Goal: Transaction & Acquisition: Book appointment/travel/reservation

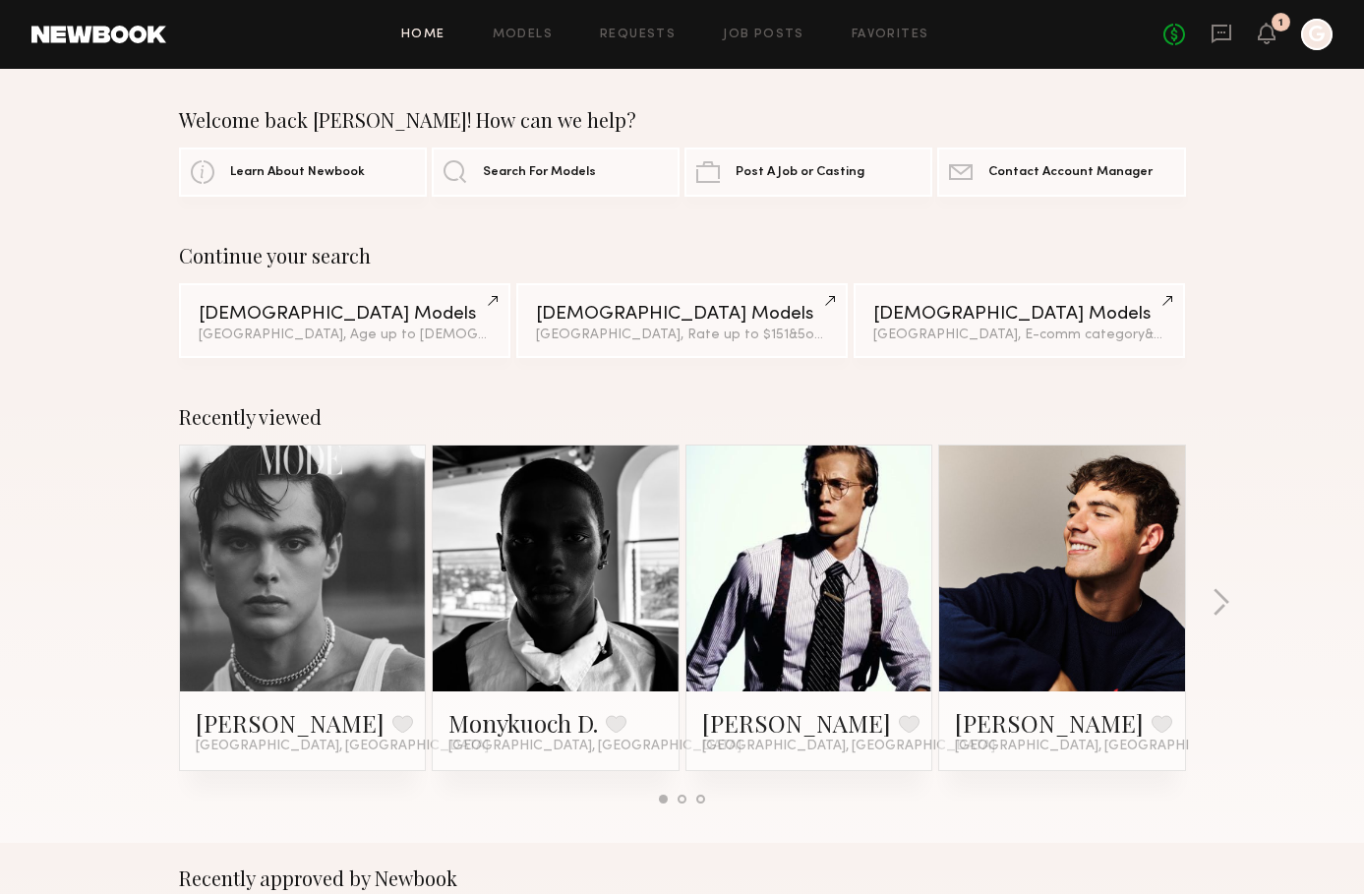
click at [532, 615] on link at bounding box center [556, 568] width 120 height 246
click at [547, 603] on link at bounding box center [556, 568] width 120 height 246
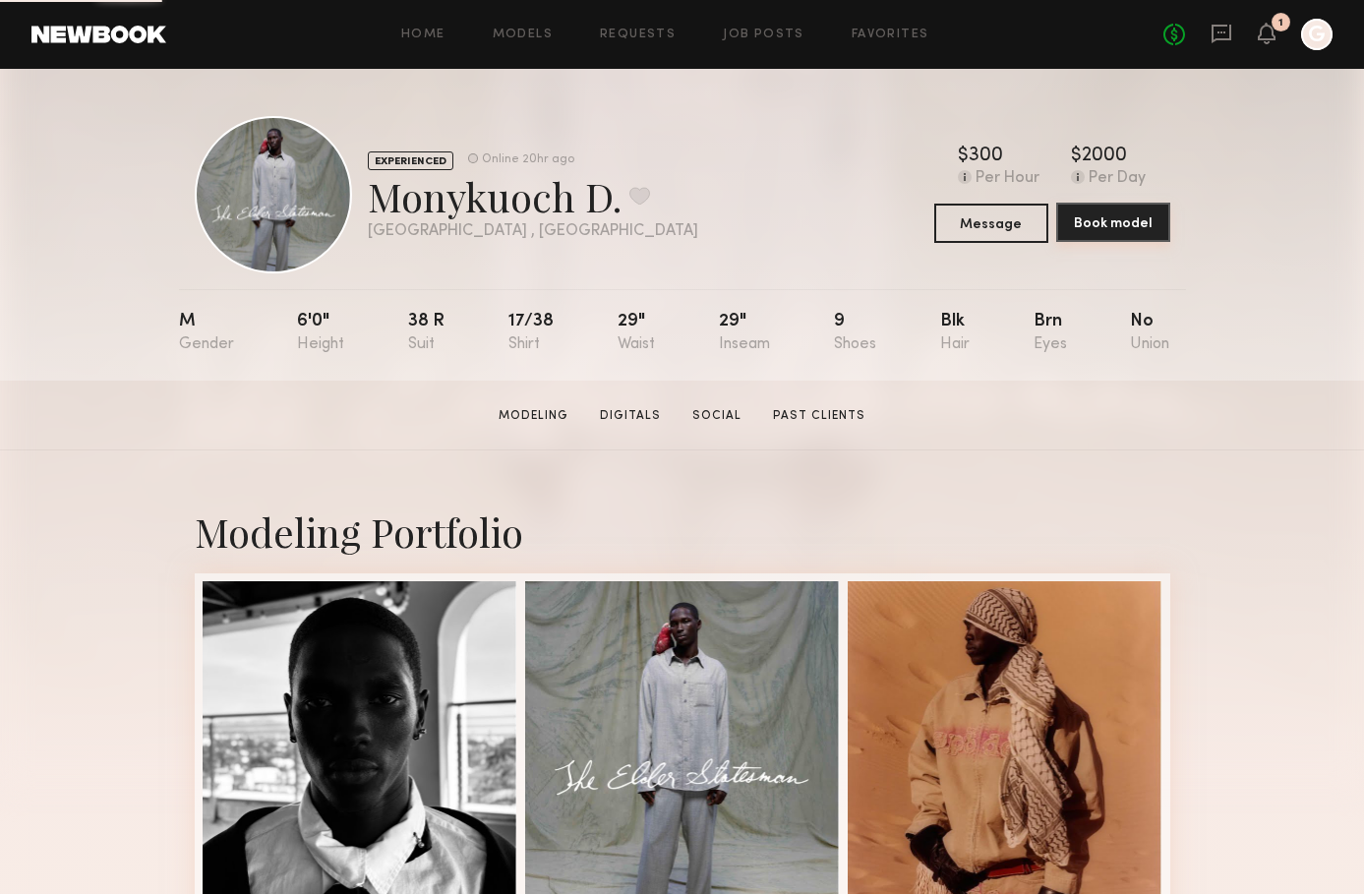
click at [1087, 229] on button "Book model" at bounding box center [1113, 222] width 114 height 39
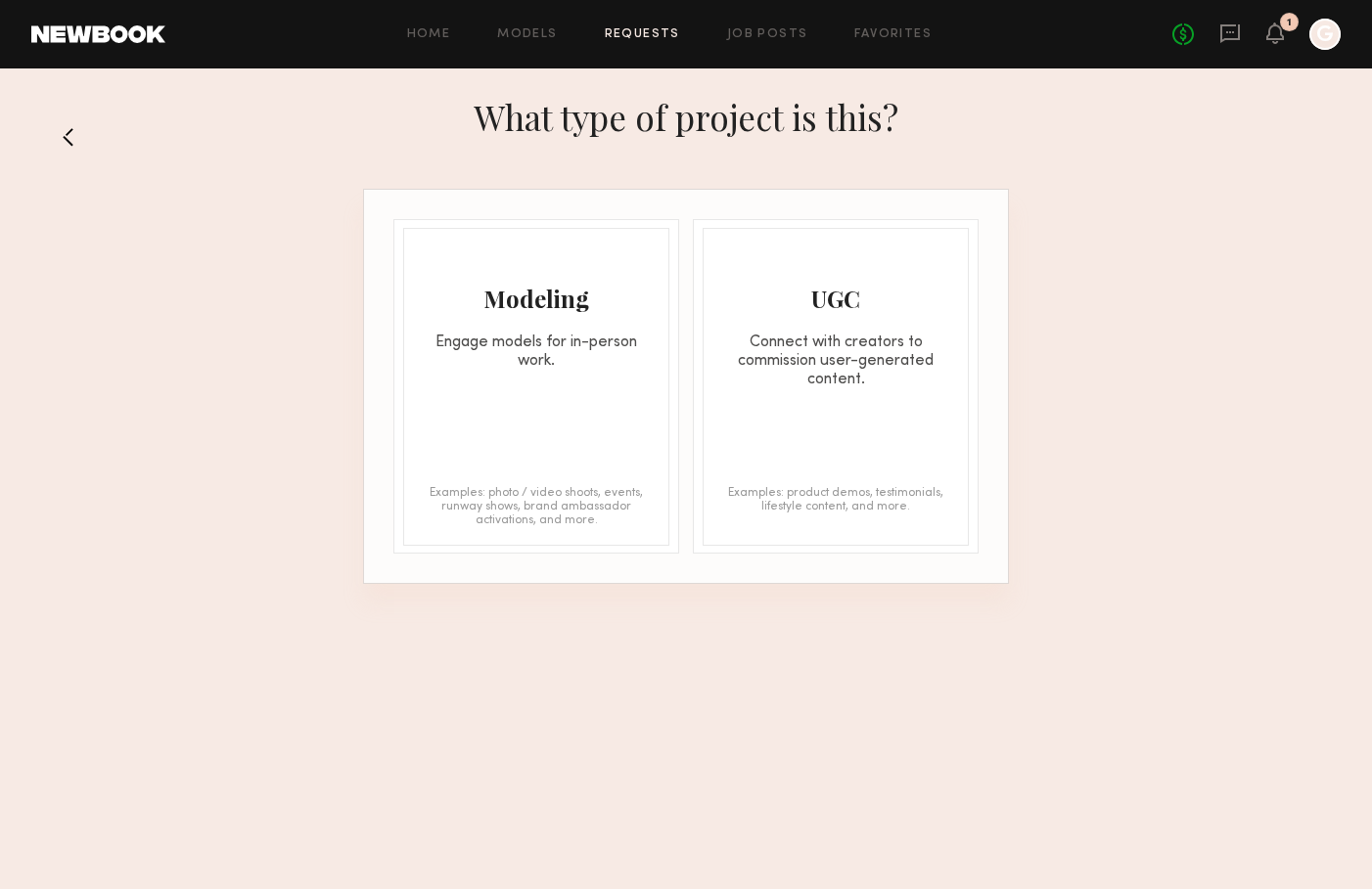
click at [835, 342] on div "Connect with creators to commission user-generated content." at bounding box center [835, 361] width 264 height 56
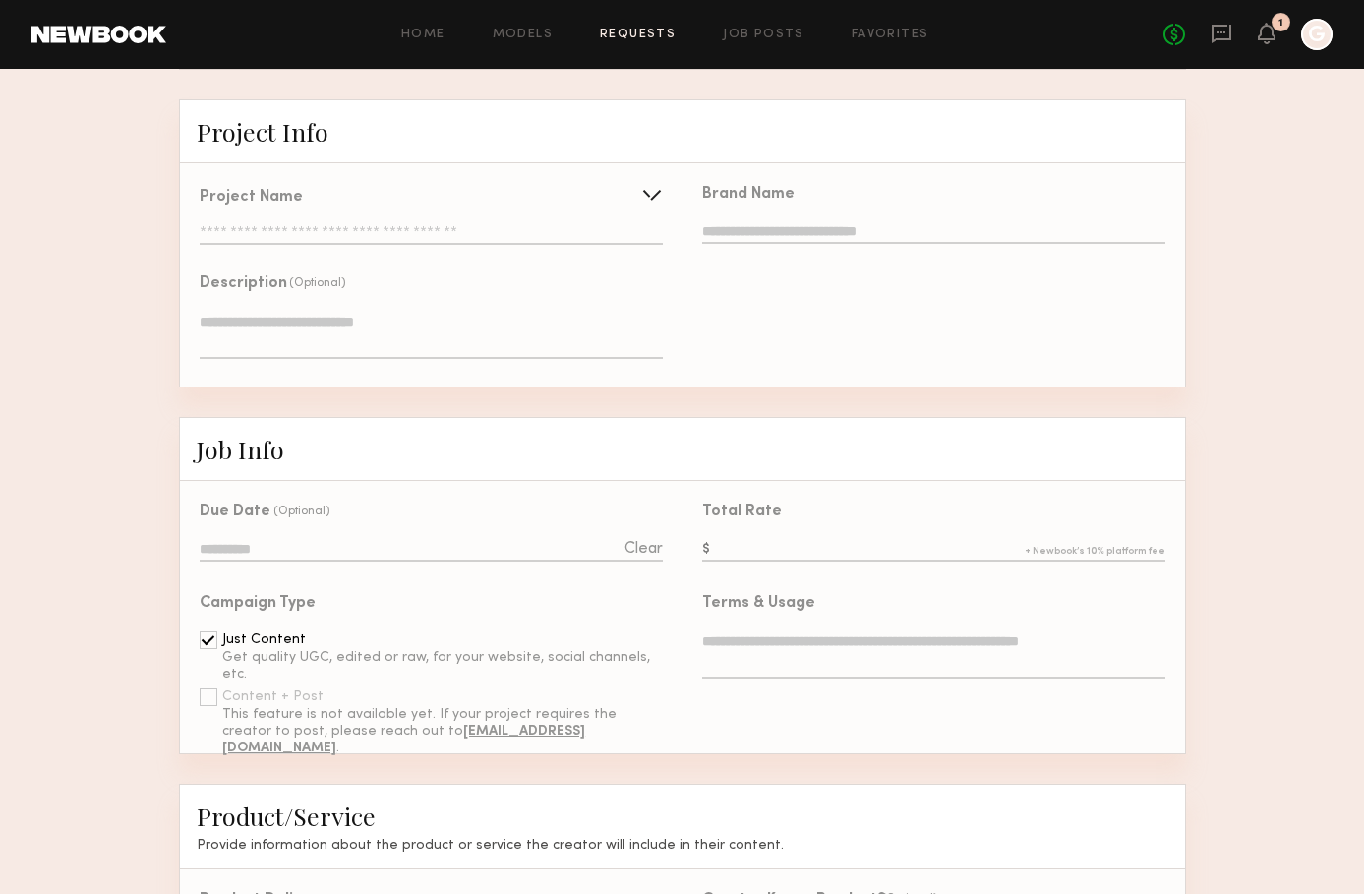
scroll to position [51, 0]
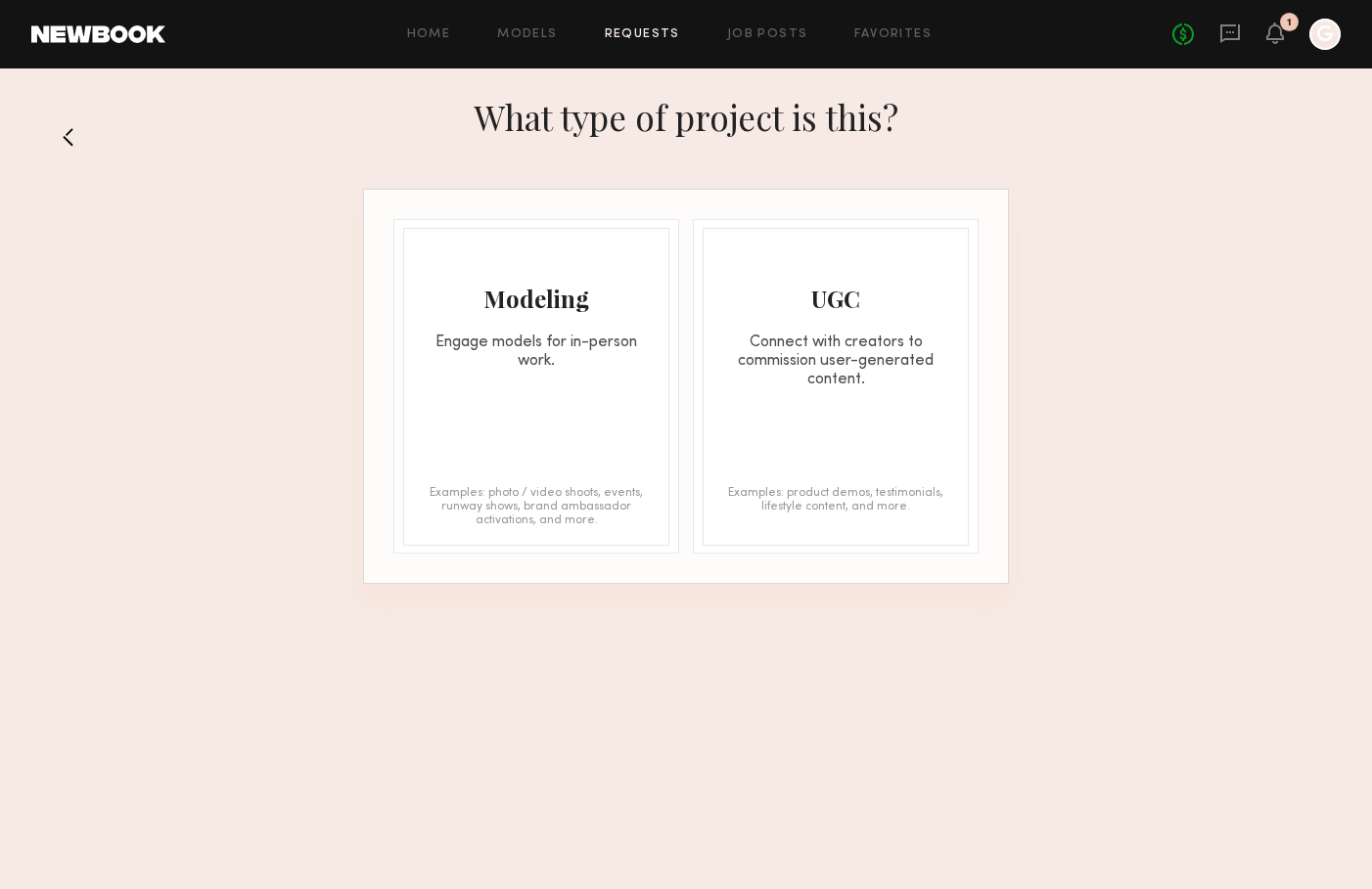
click at [490, 307] on div "Modeling" at bounding box center [535, 297] width 264 height 31
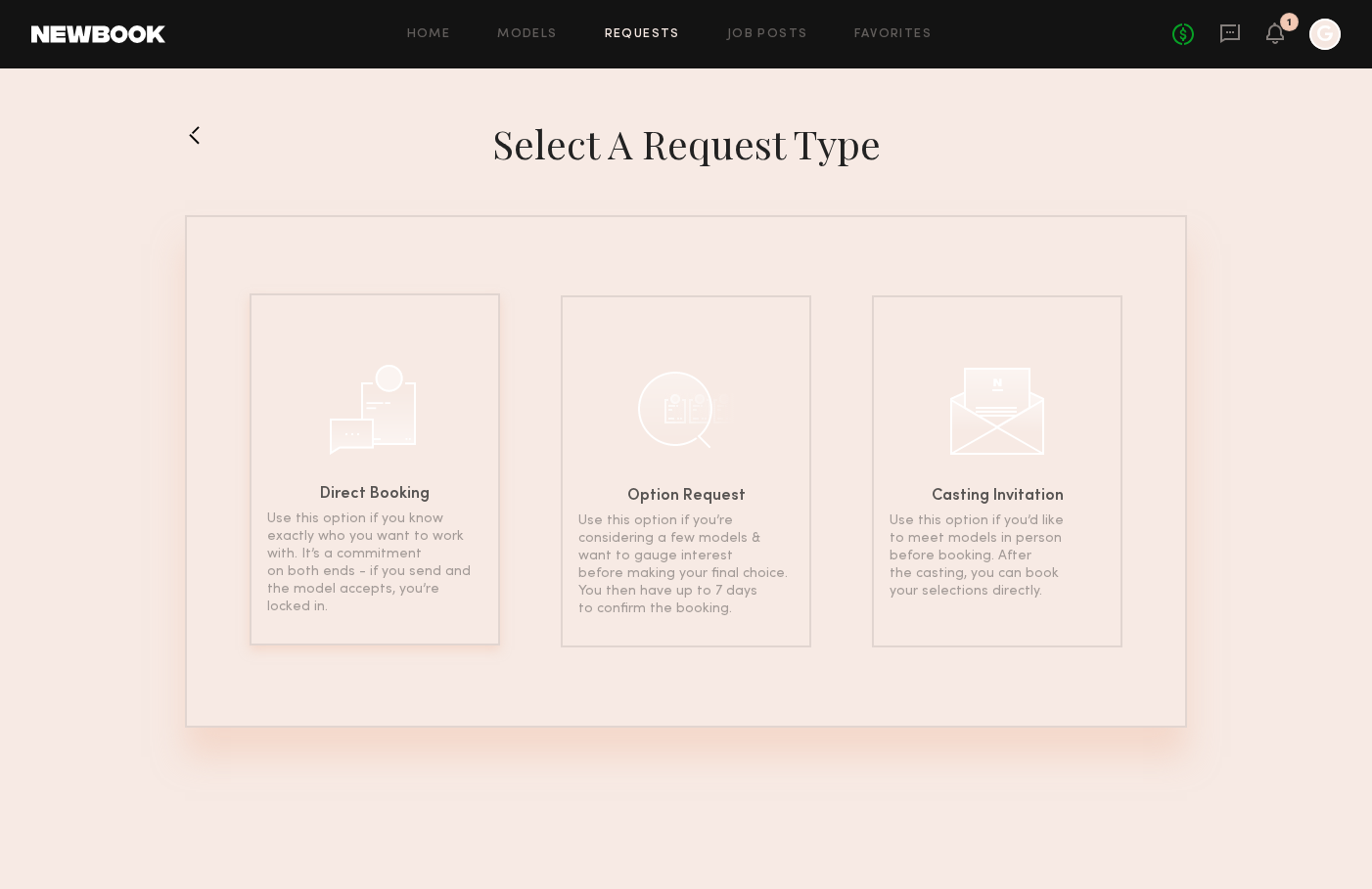
click at [367, 370] on div at bounding box center [374, 407] width 98 height 97
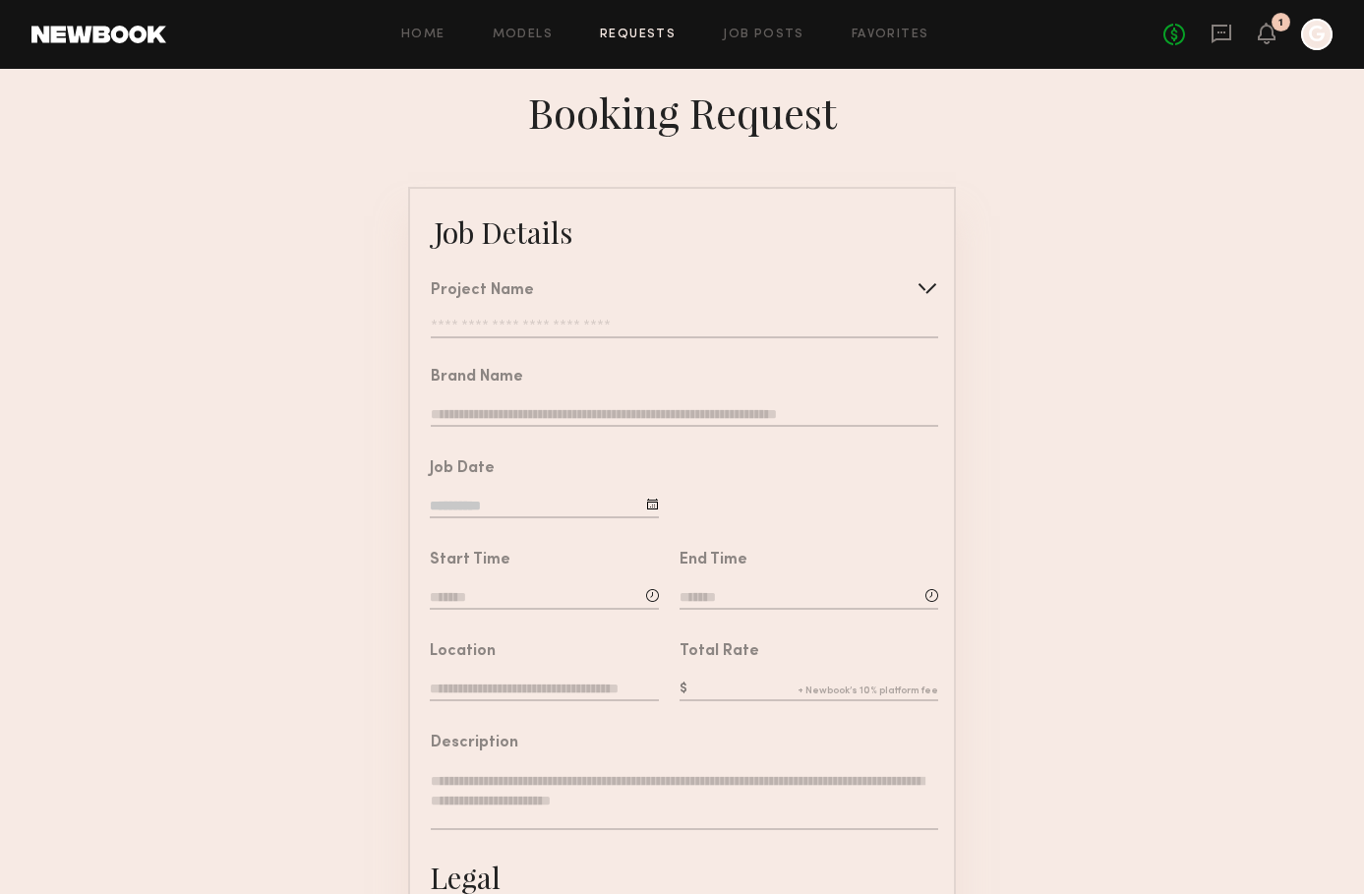
click at [483, 325] on input "text" at bounding box center [684, 329] width 507 height 20
click at [349, 351] on form "Job Details Project Name Create Use recent modeling project Brand Name Job Date…" at bounding box center [682, 734] width 1364 height 1095
click at [743, 684] on input "text" at bounding box center [808, 690] width 259 height 22
click at [1131, 676] on form "Job Details Project Name Create Use recent modeling project Brand Name Job Date…" at bounding box center [682, 734] width 1364 height 1095
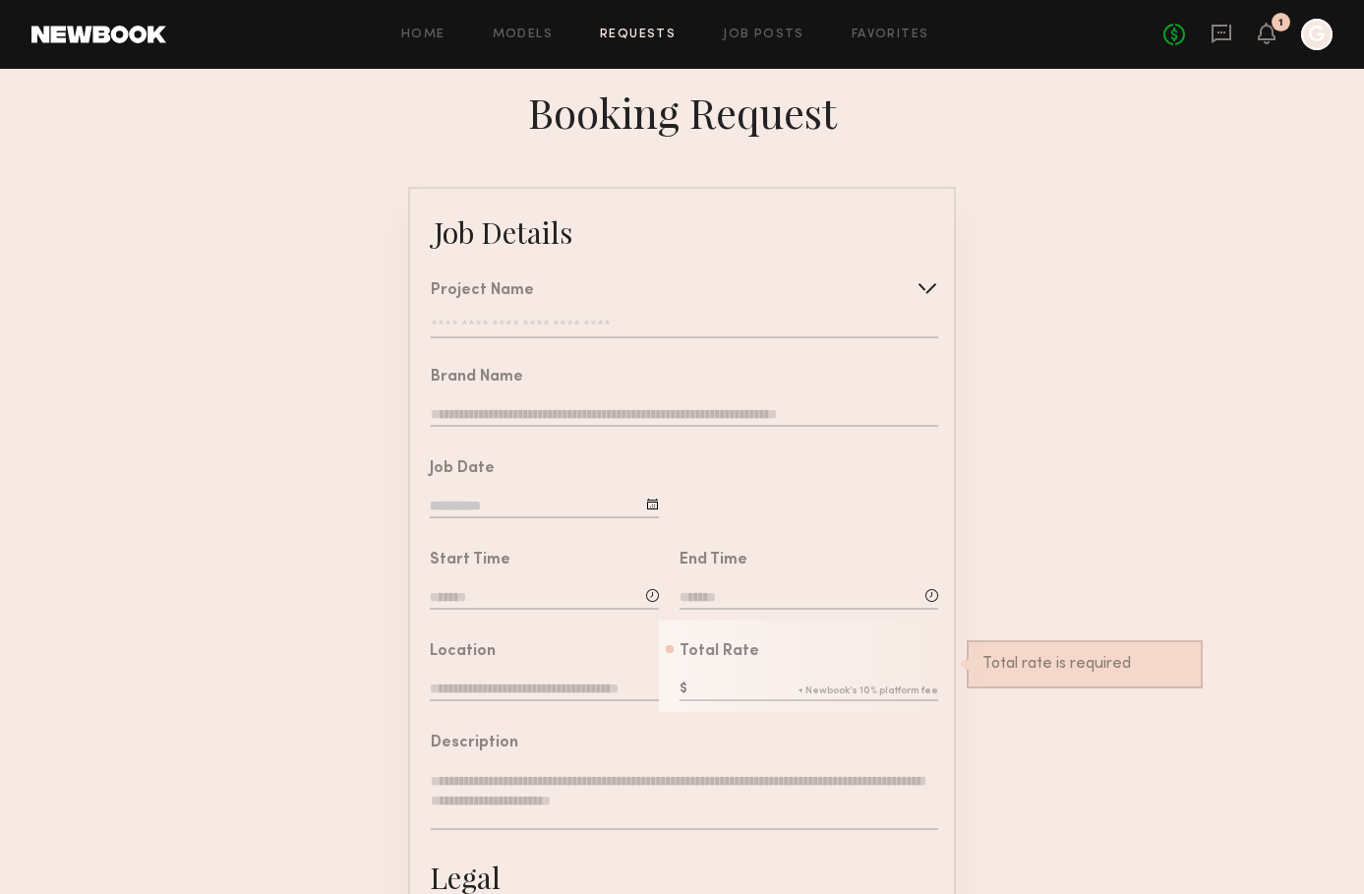
click at [1135, 551] on form "Job Details Project Name Create Use recent modeling project Brand Name Job Date…" at bounding box center [682, 734] width 1364 height 1095
click at [343, 665] on form "Job Details Project Name Create Use recent modeling project Brand Name Job Date…" at bounding box center [682, 734] width 1364 height 1095
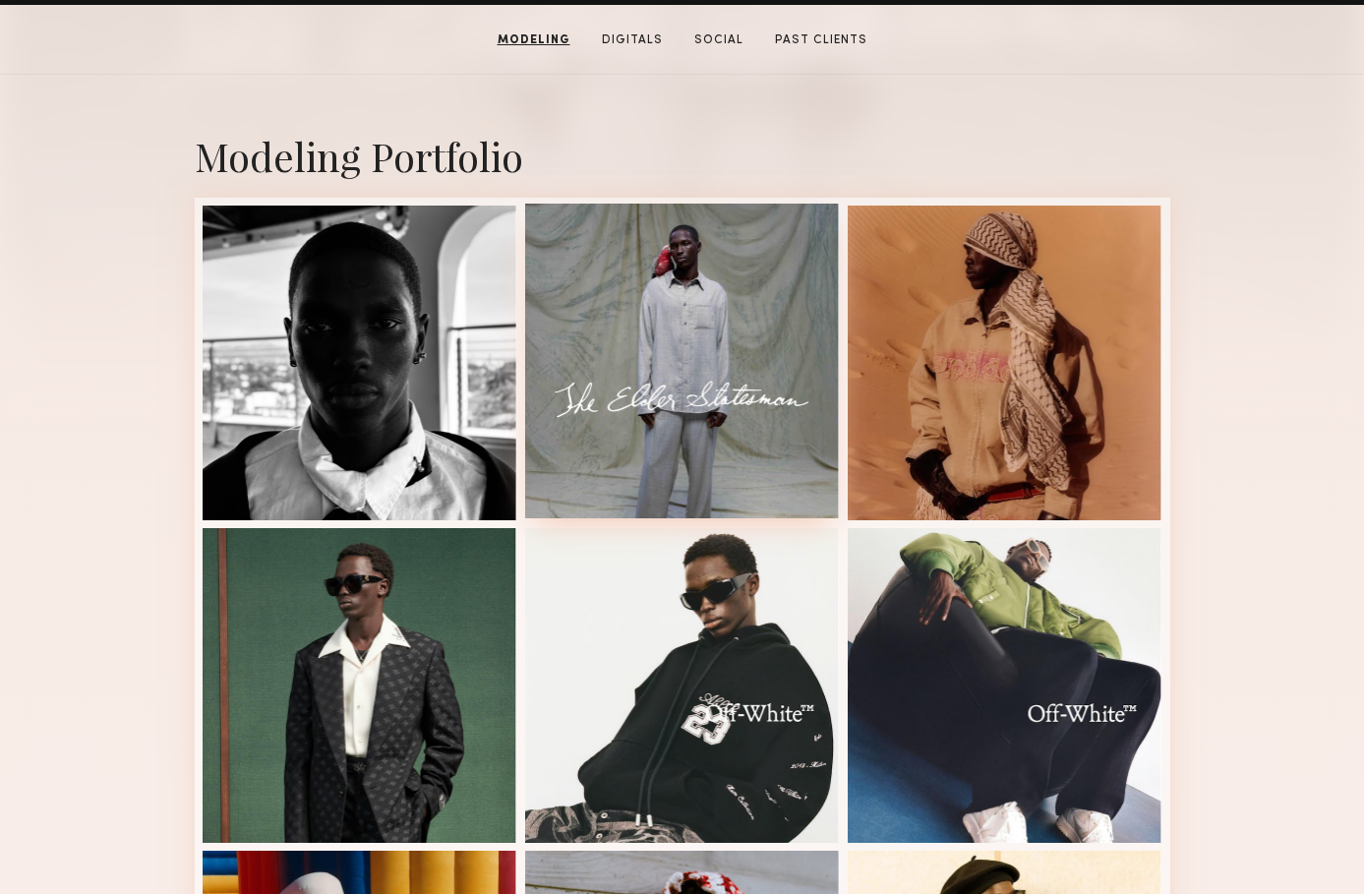
scroll to position [378, 0]
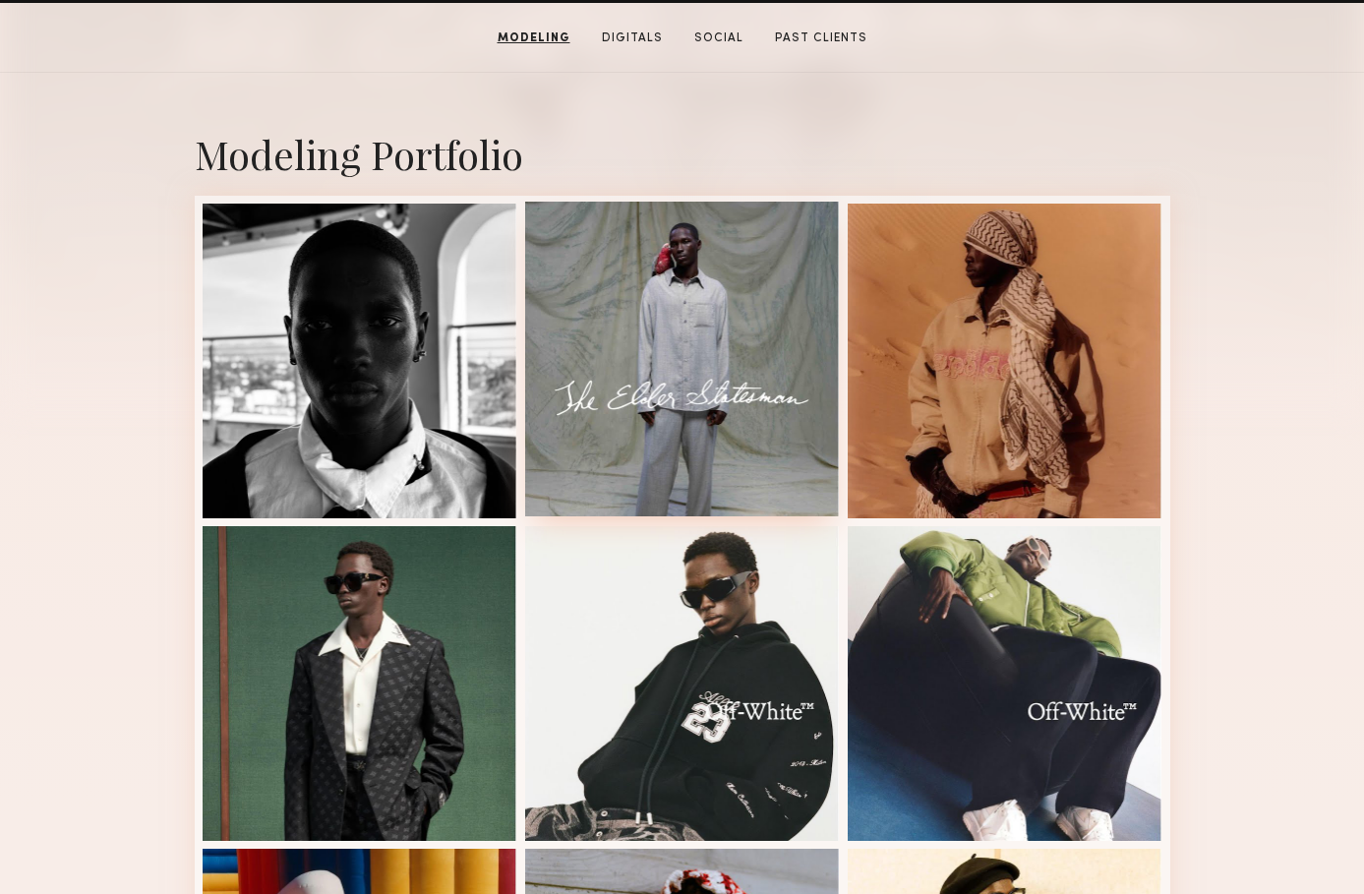
click at [701, 348] on div at bounding box center [682, 359] width 315 height 315
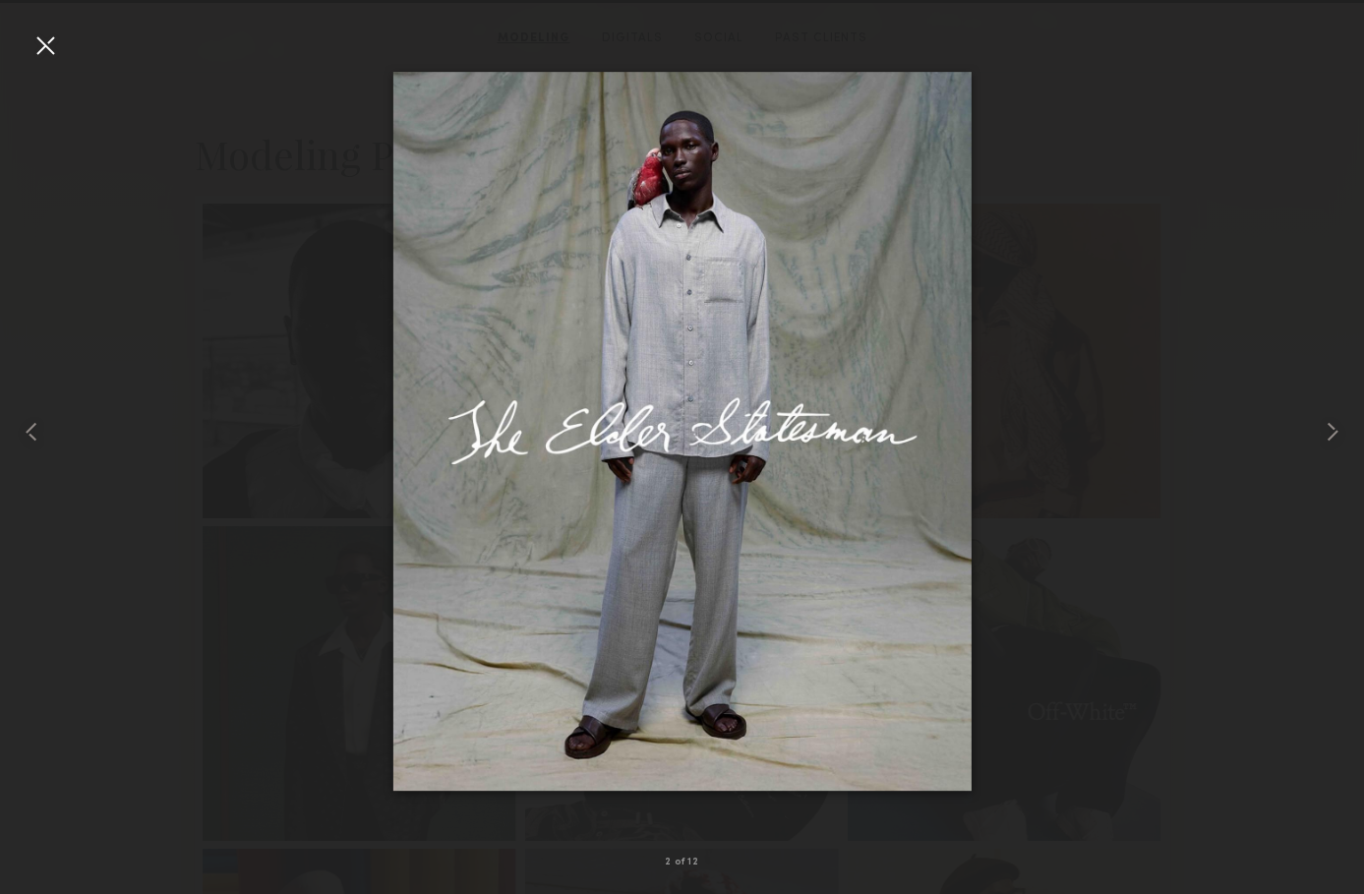
click at [53, 43] on div at bounding box center [44, 44] width 31 height 31
